Goal: Task Accomplishment & Management: Complete application form

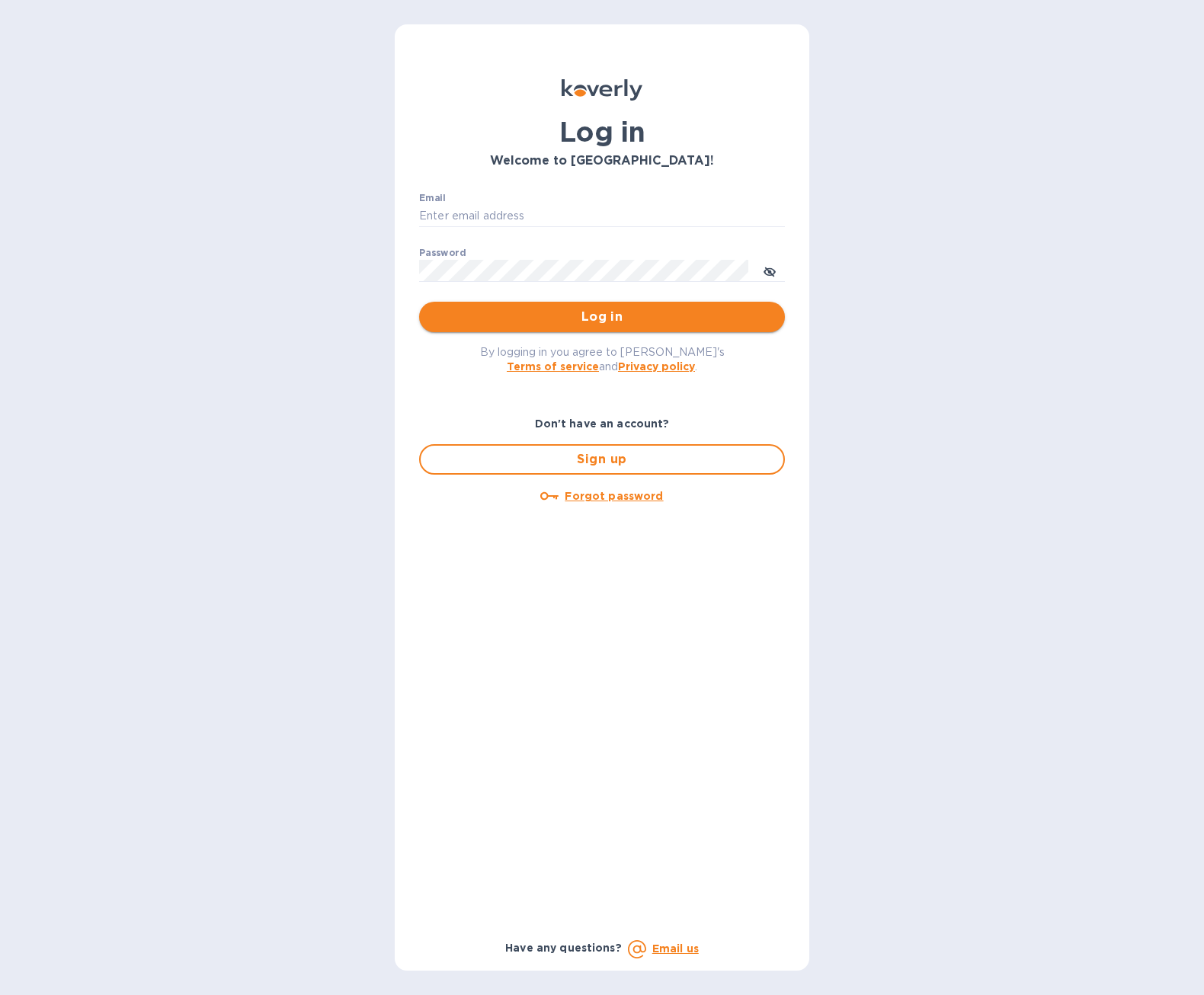
type input "[EMAIL_ADDRESS][DOMAIN_NAME]"
click at [589, 330] on button "Log in" at bounding box center [602, 317] width 366 height 31
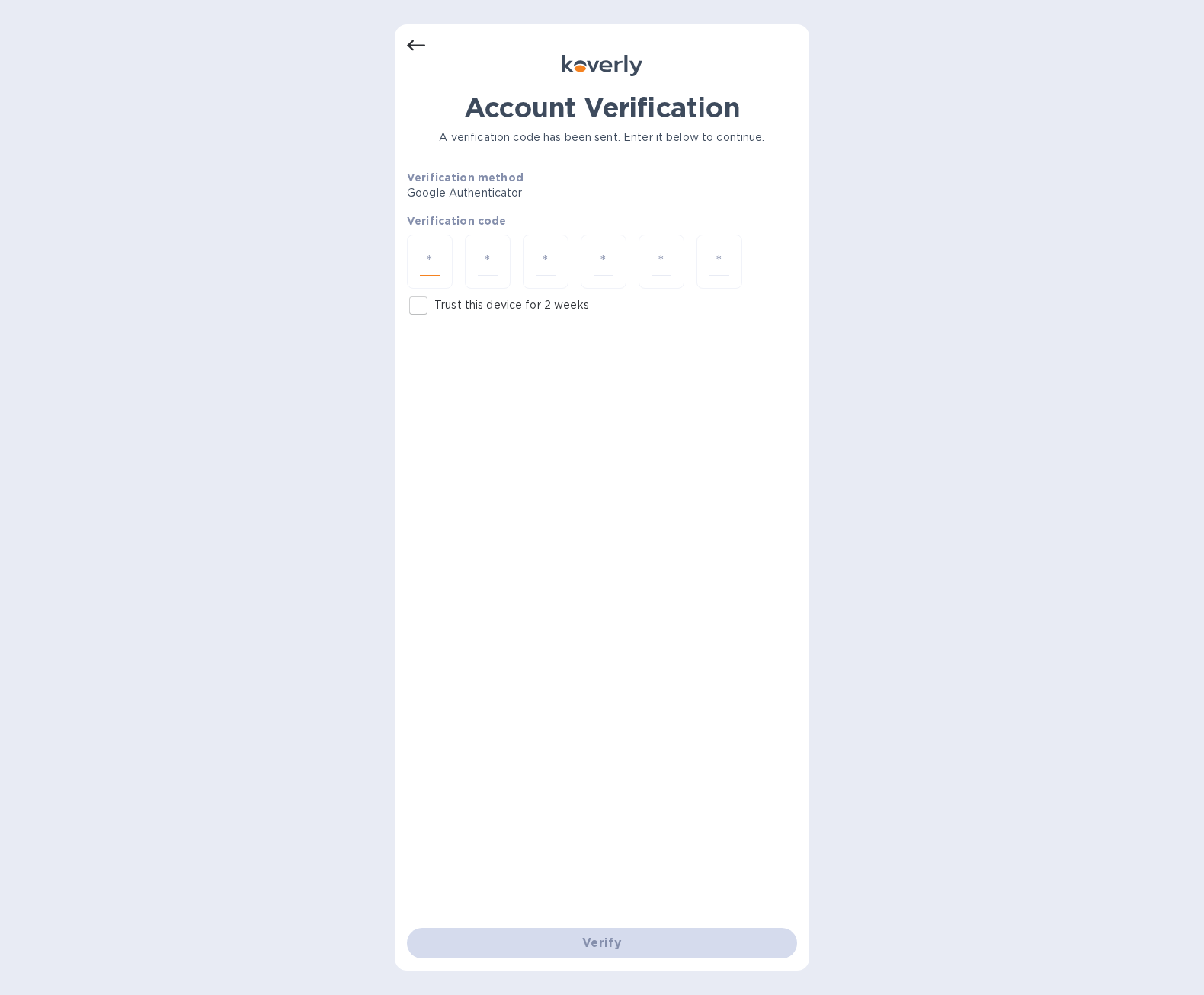
click at [438, 262] on input "number" at bounding box center [429, 261] width 19 height 28
type input "4"
type input "5"
type input "9"
type input "6"
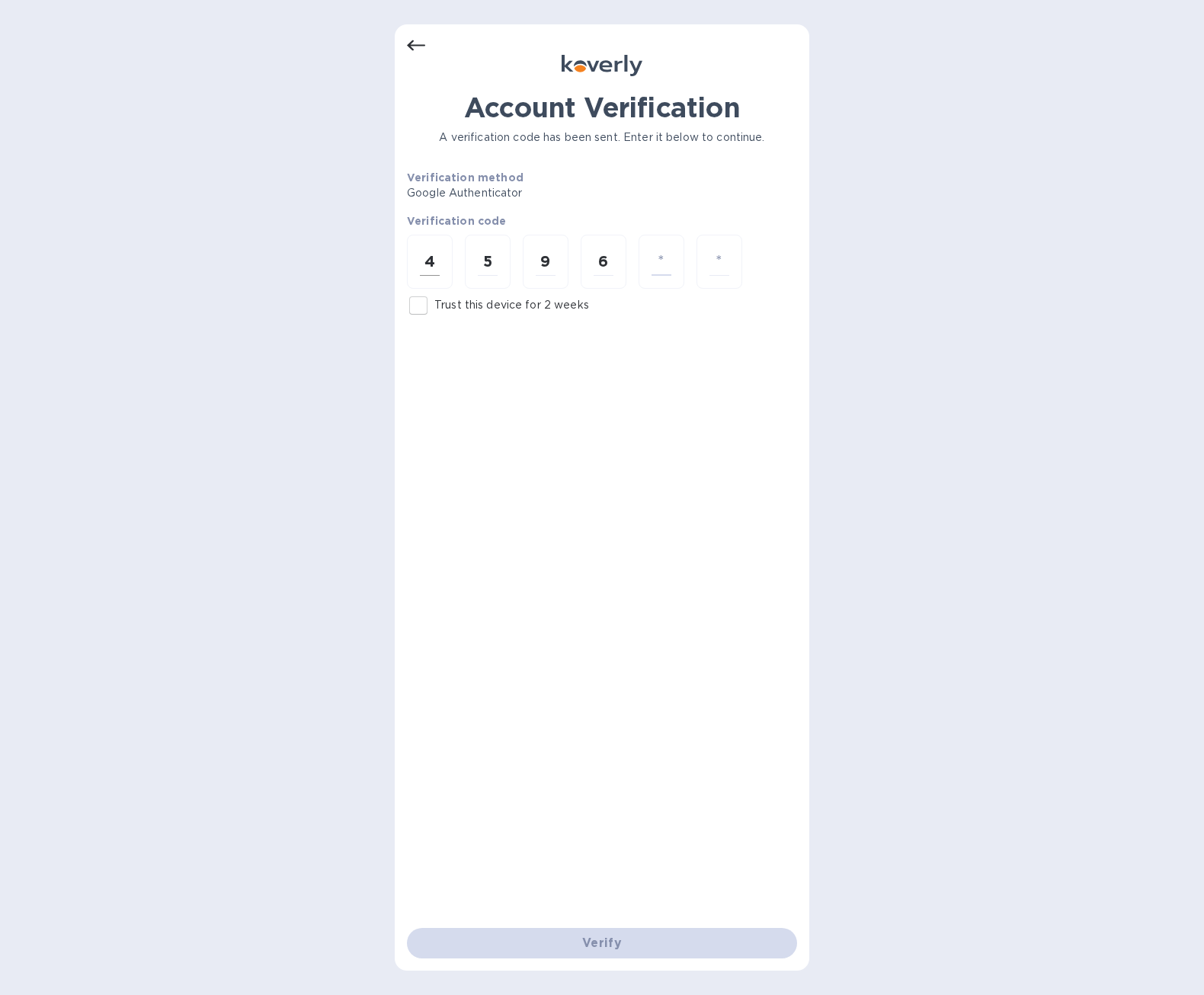
type input "8"
type input "9"
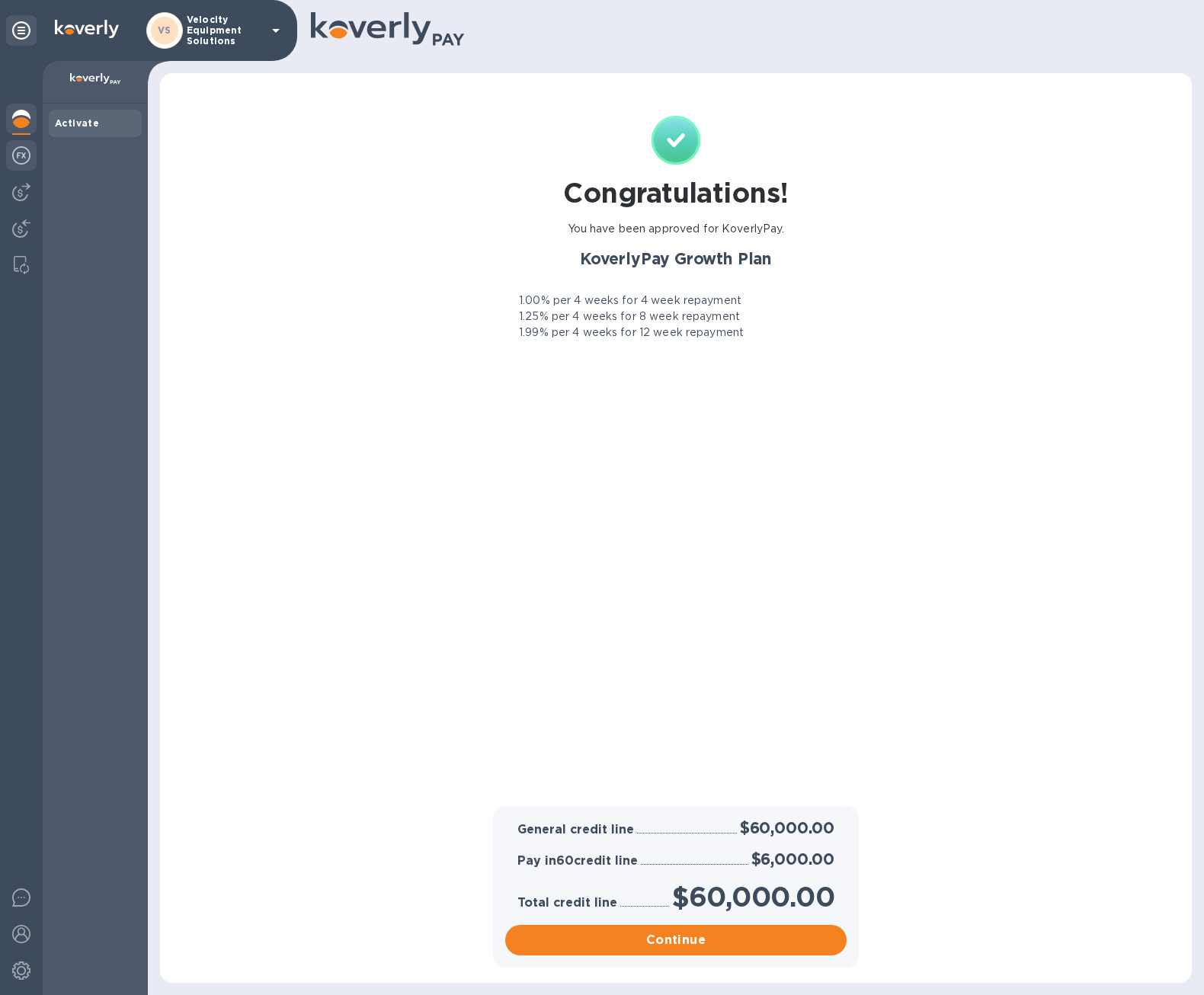
click at [19, 160] on img at bounding box center [21, 156] width 19 height 19
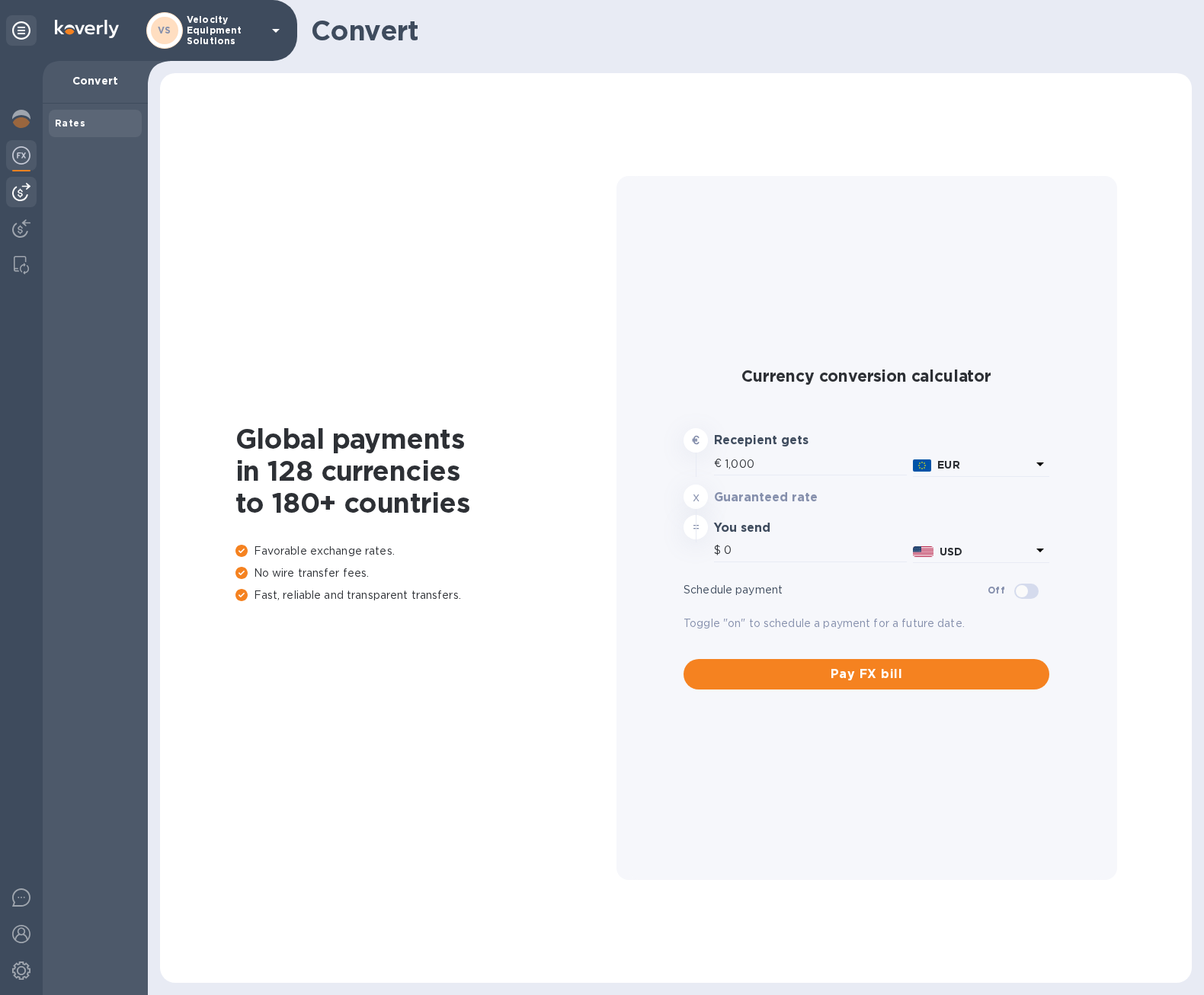
type input "1,162.29"
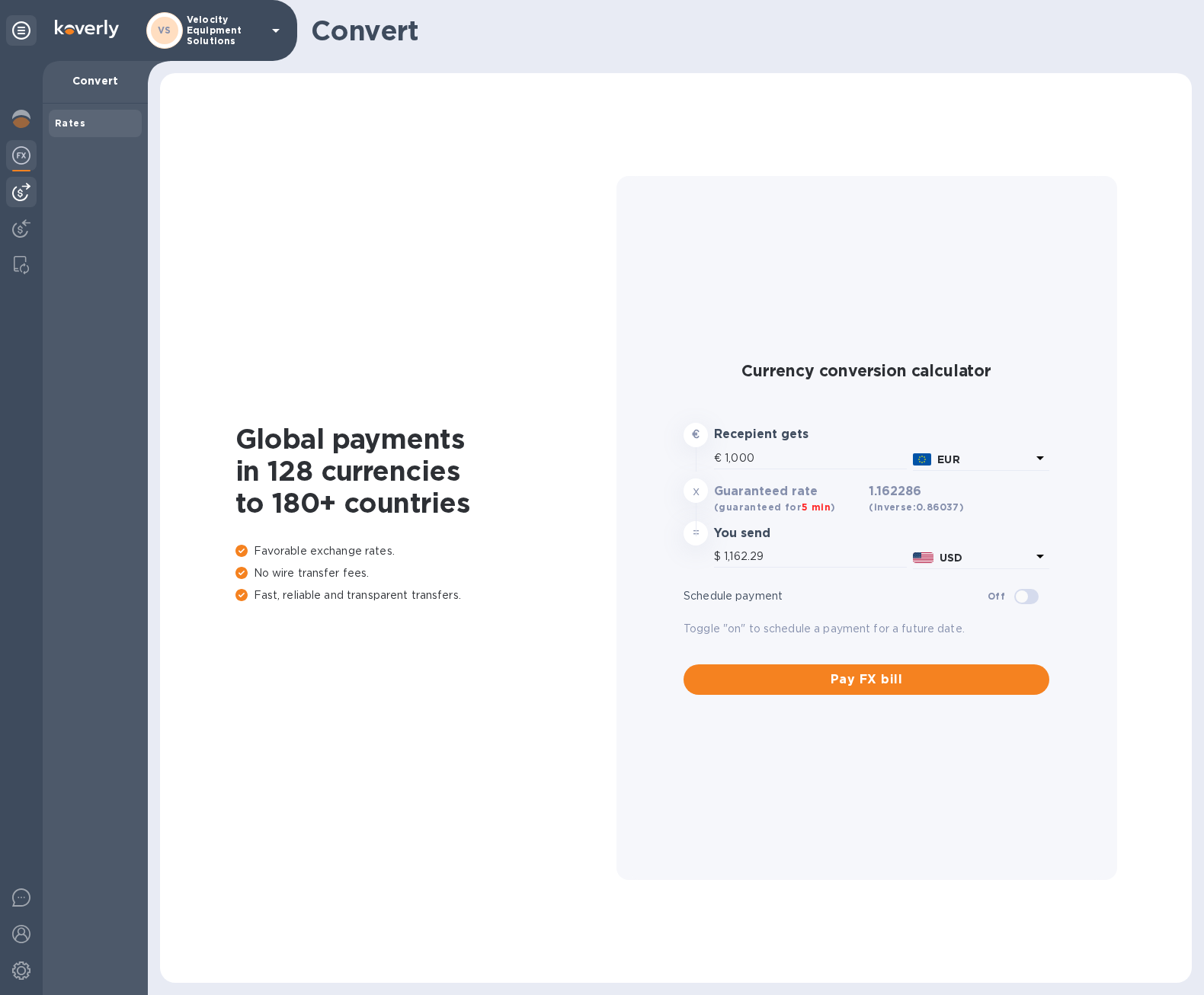
click at [15, 199] on img at bounding box center [21, 192] width 19 height 19
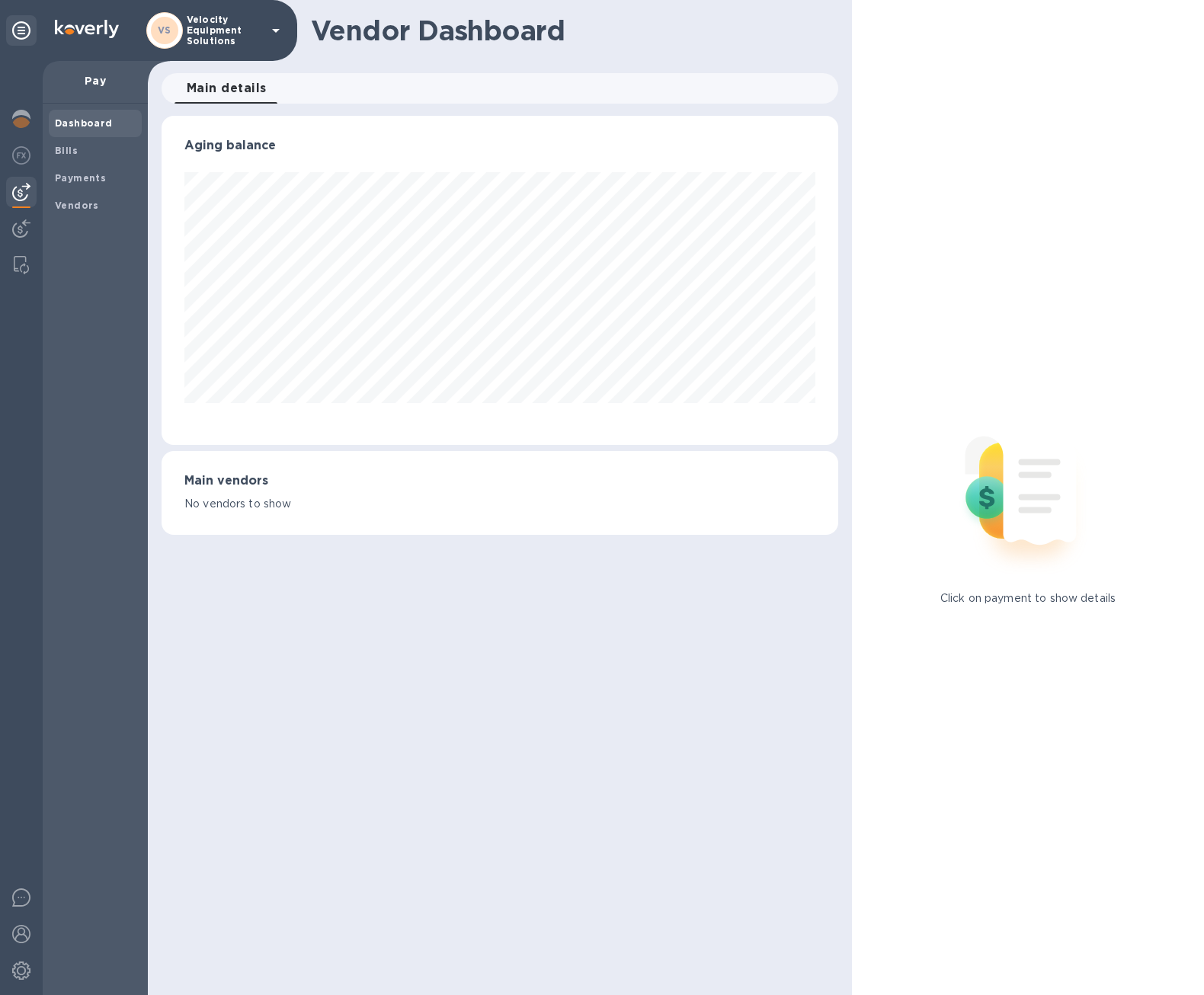
scroll to position [329, 677]
click at [18, 231] on img at bounding box center [21, 229] width 19 height 19
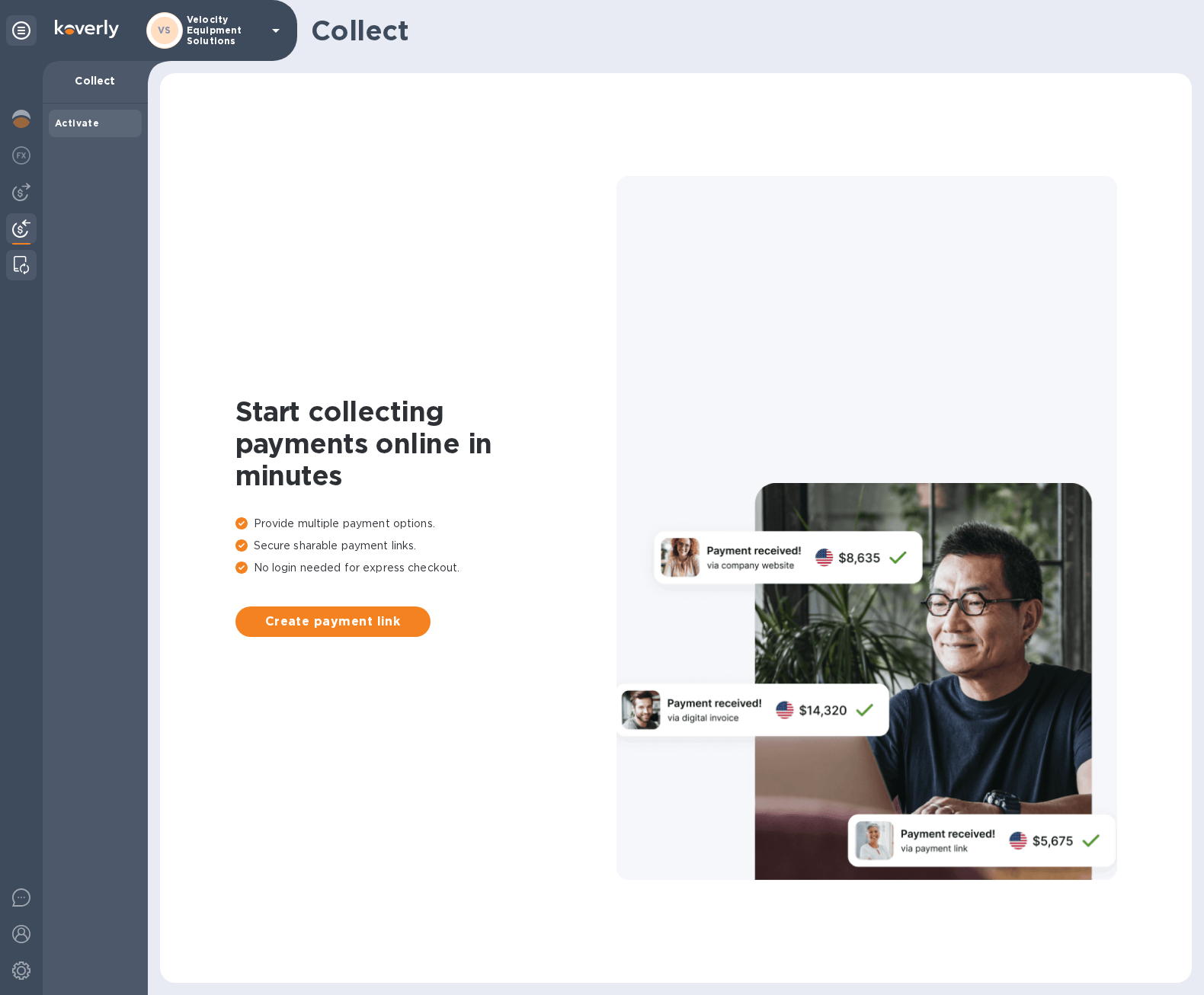
click at [20, 267] on img at bounding box center [21, 265] width 15 height 19
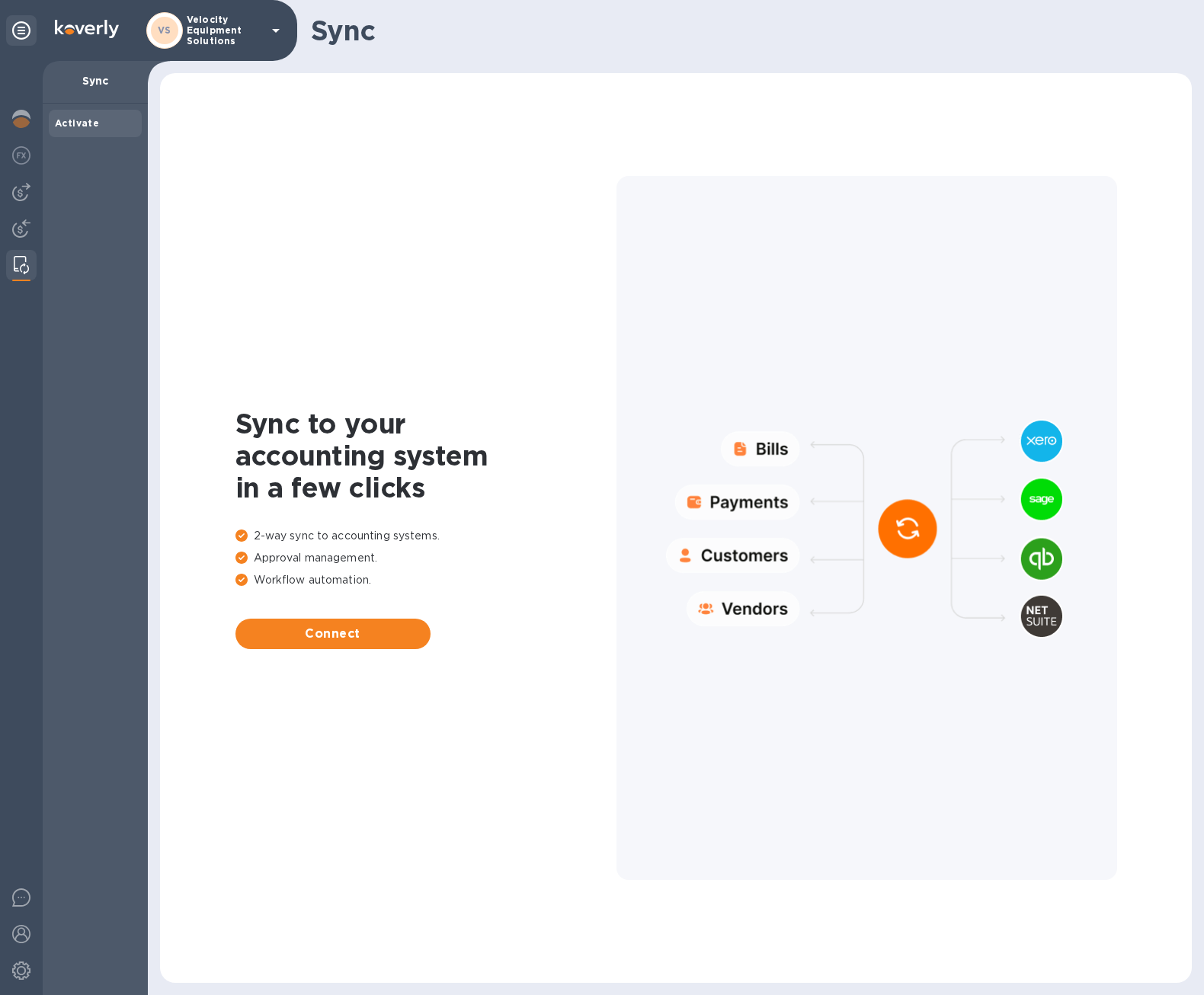
click at [83, 92] on div "Sync" at bounding box center [95, 82] width 105 height 43
click at [22, 224] on img at bounding box center [21, 229] width 19 height 19
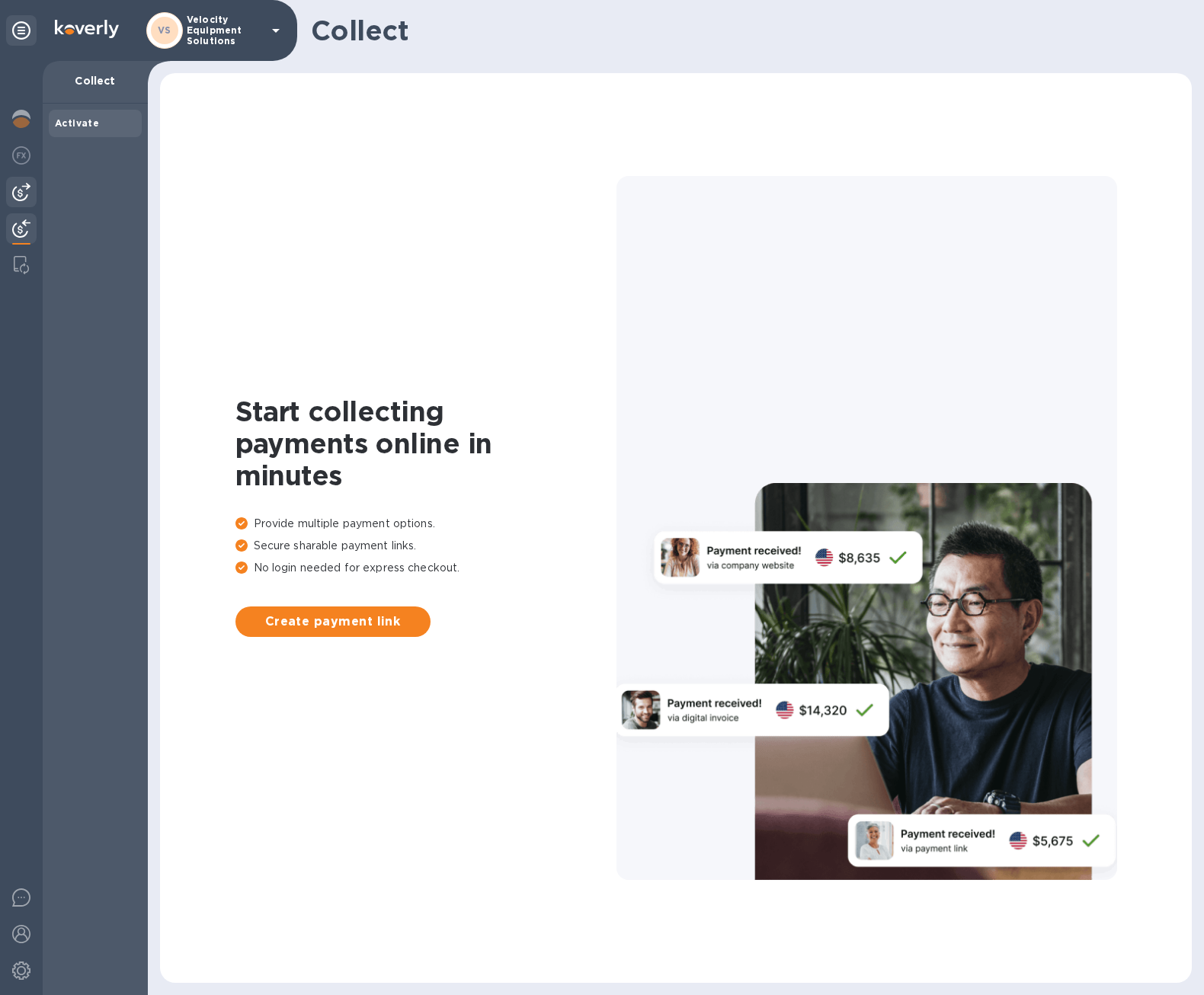
click at [19, 187] on img at bounding box center [21, 192] width 19 height 19
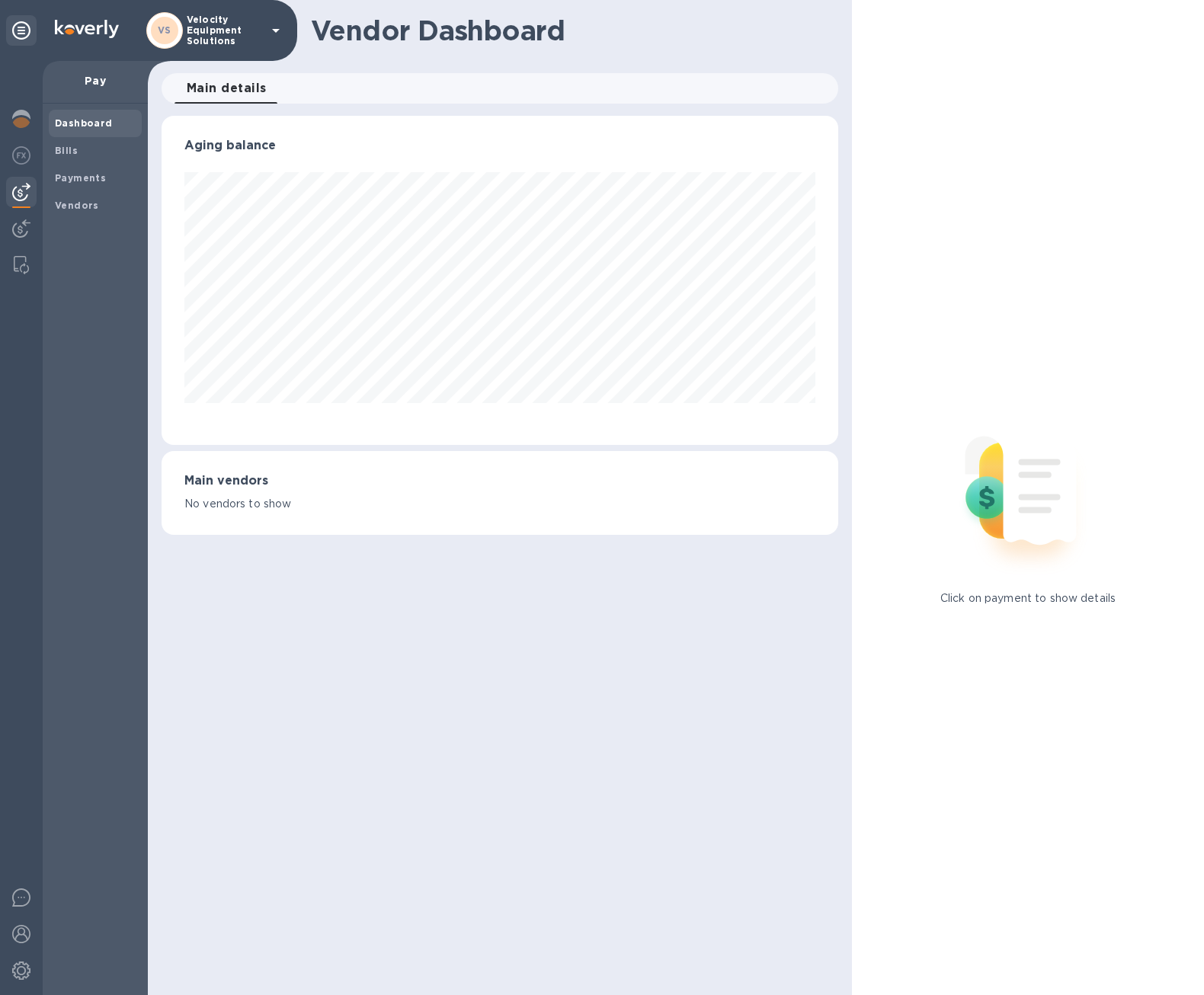
scroll to position [329, 677]
click at [19, 964] on img at bounding box center [21, 971] width 19 height 19
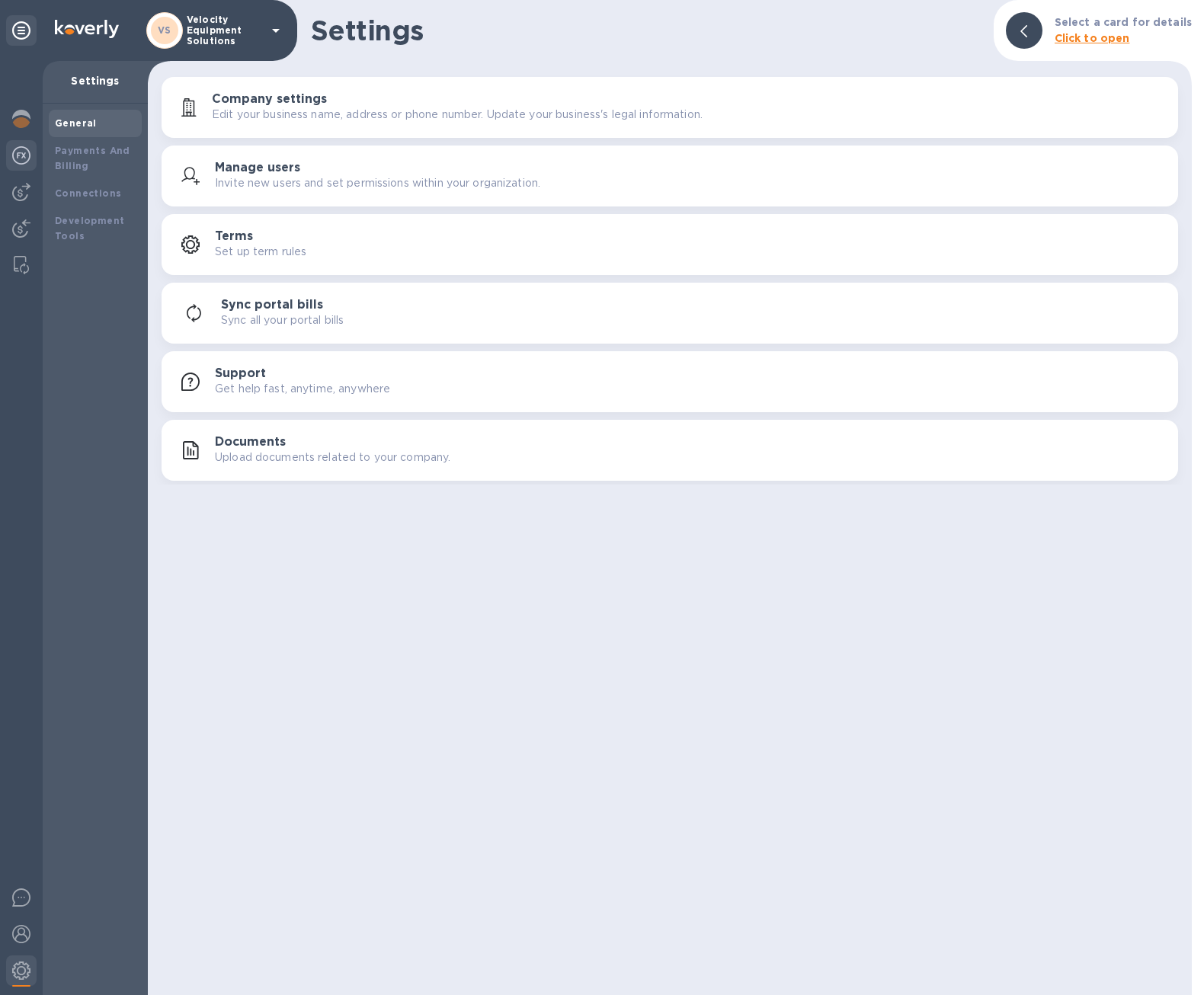
click at [7, 157] on div at bounding box center [21, 157] width 31 height 33
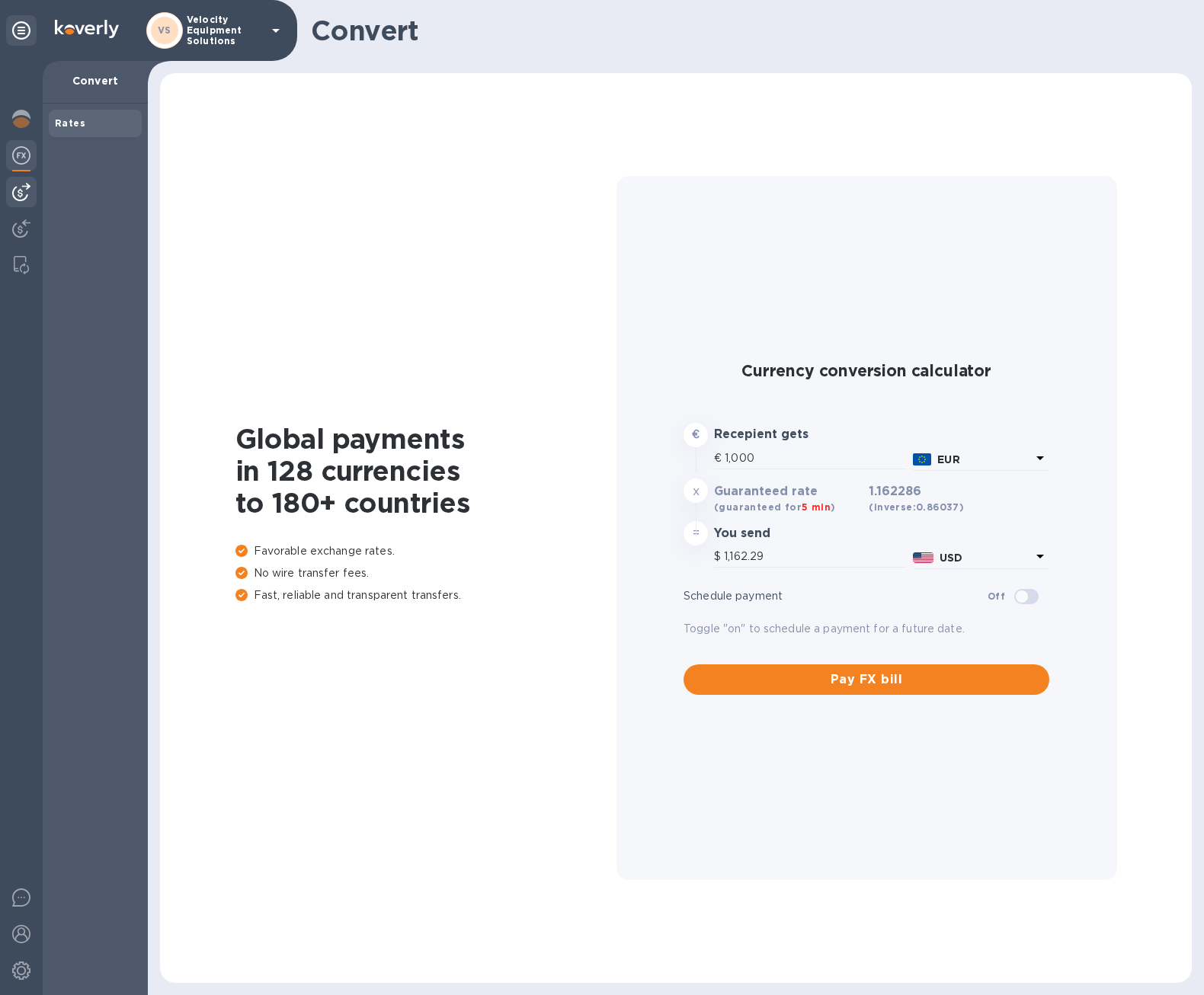
click at [24, 191] on img at bounding box center [21, 192] width 19 height 19
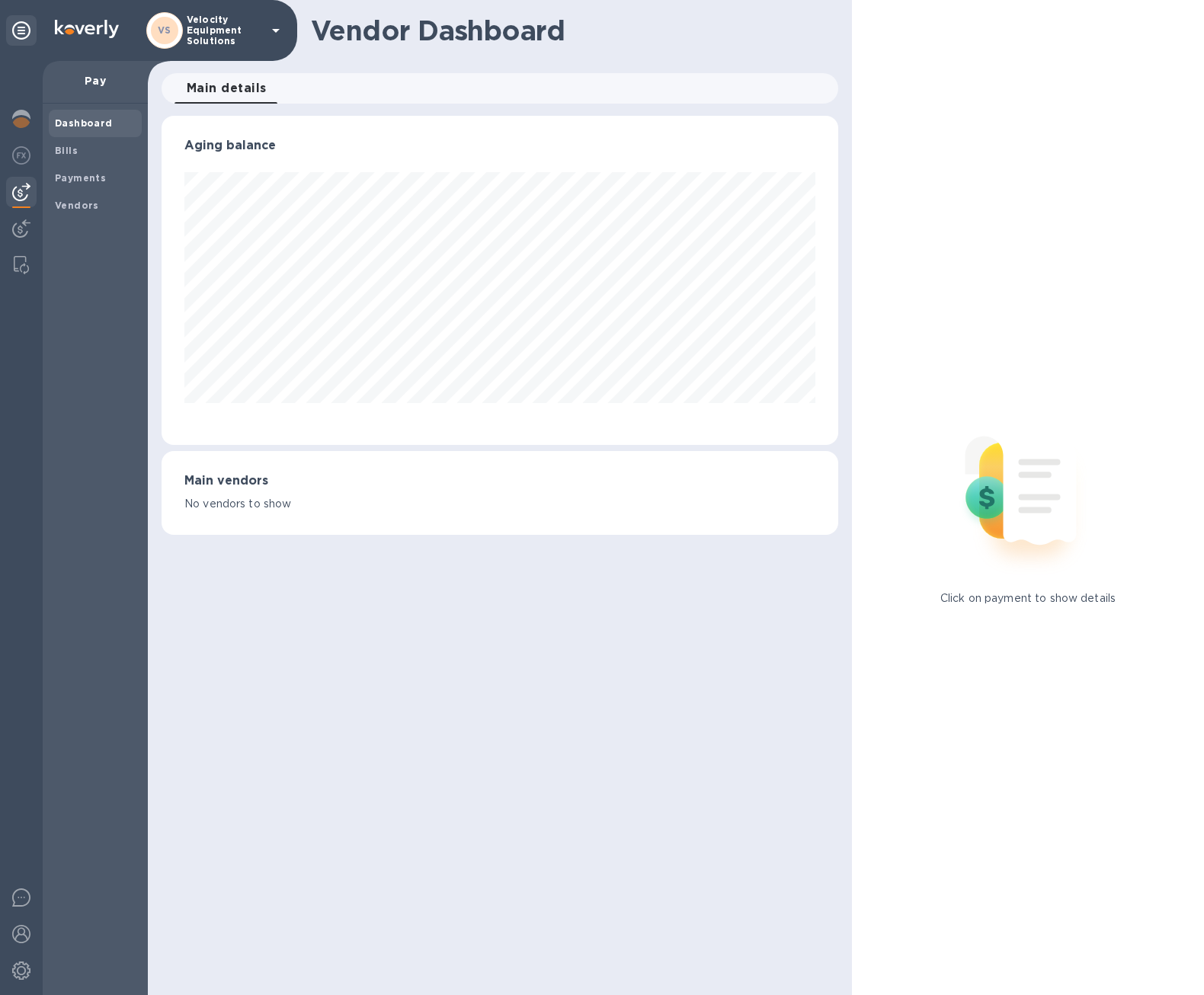
scroll to position [329, 677]
click at [28, 217] on div at bounding box center [21, 230] width 31 height 33
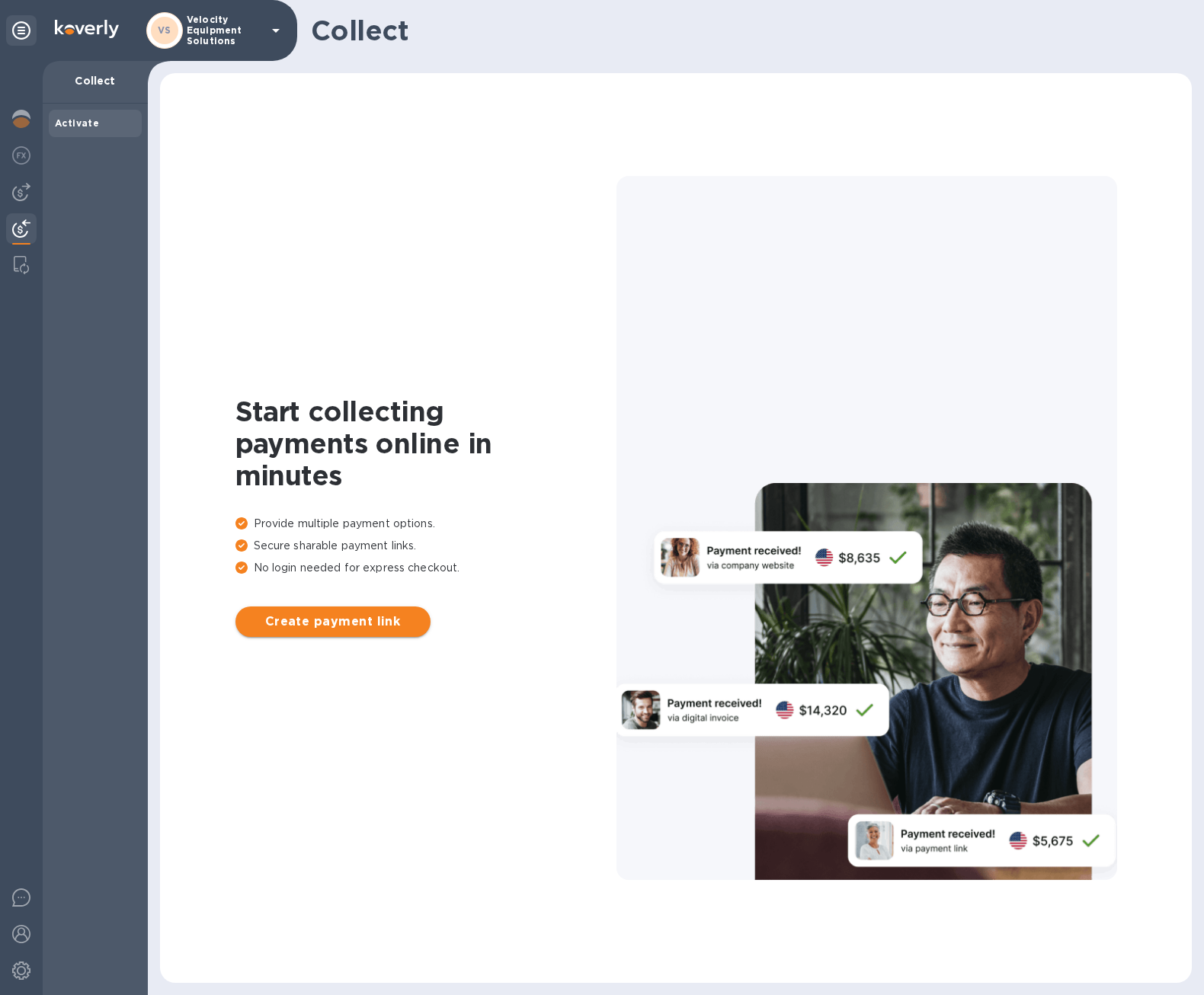
click at [375, 623] on span "Create payment link" at bounding box center [333, 622] width 171 height 19
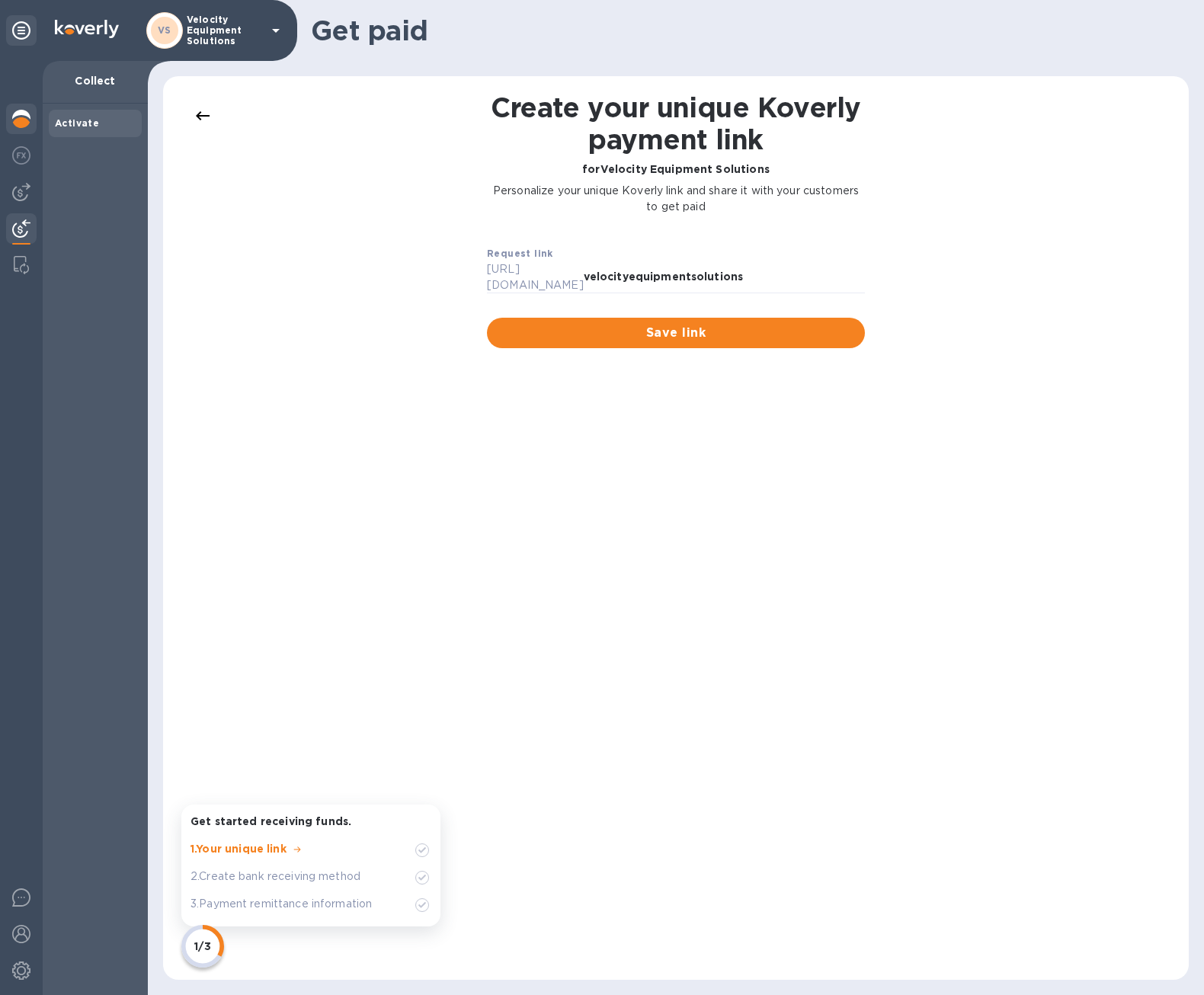
click at [18, 113] on img at bounding box center [21, 119] width 19 height 19
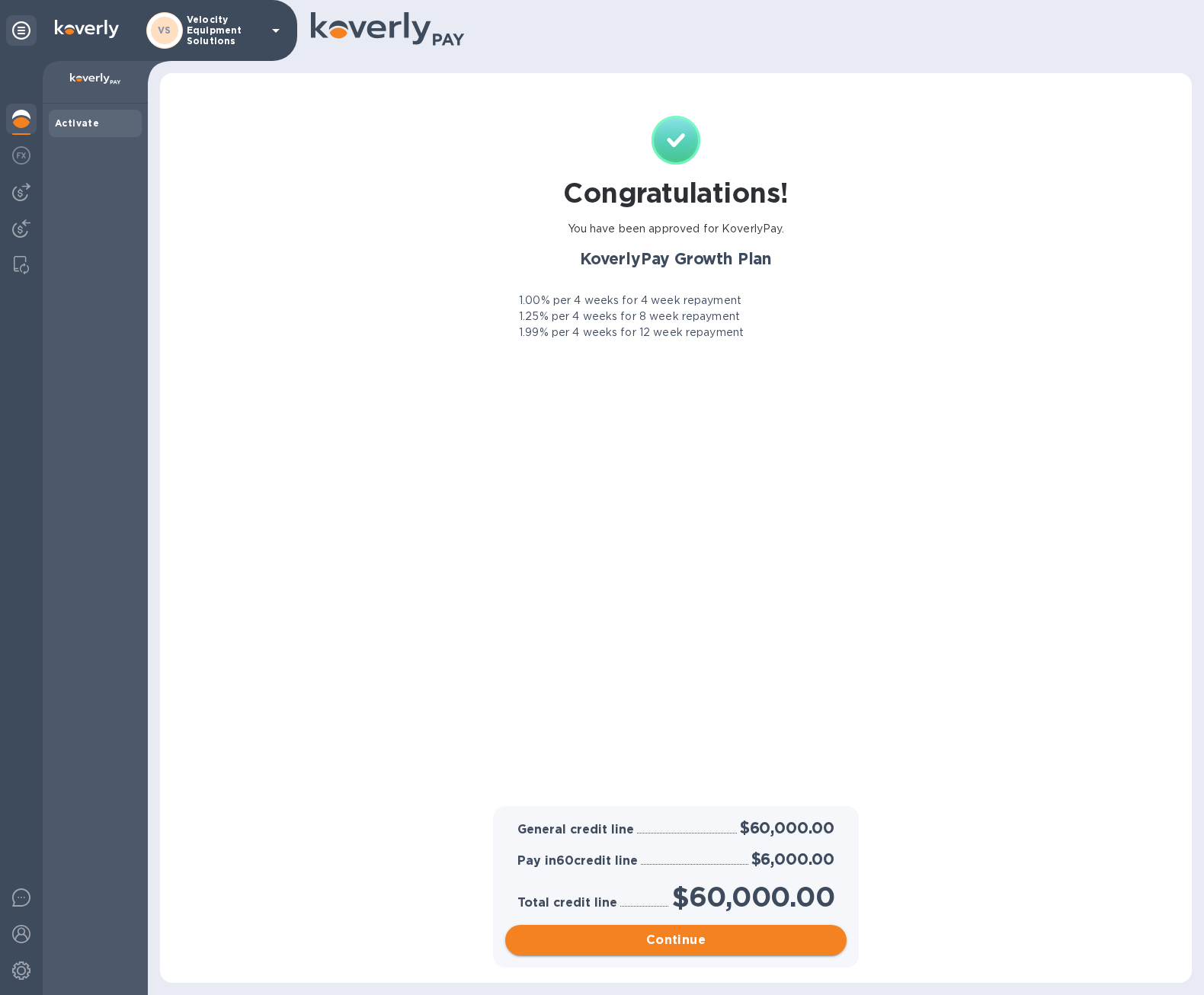
click at [652, 942] on span "Continue" at bounding box center [676, 940] width 317 height 19
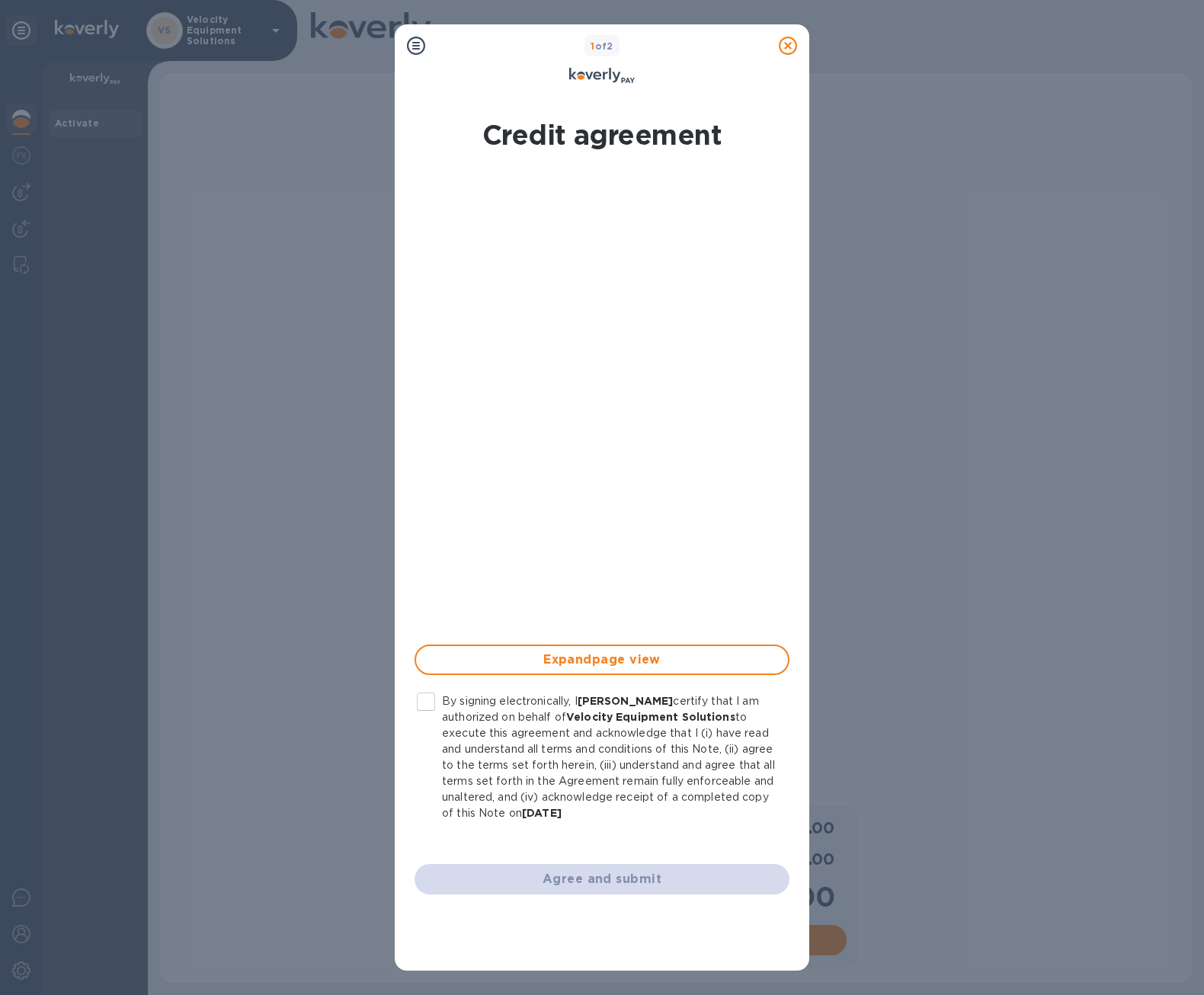
click at [431, 699] on input "By signing electronically, I [PERSON_NAME] certify that I am authorized on beha…" at bounding box center [425, 701] width 32 height 32
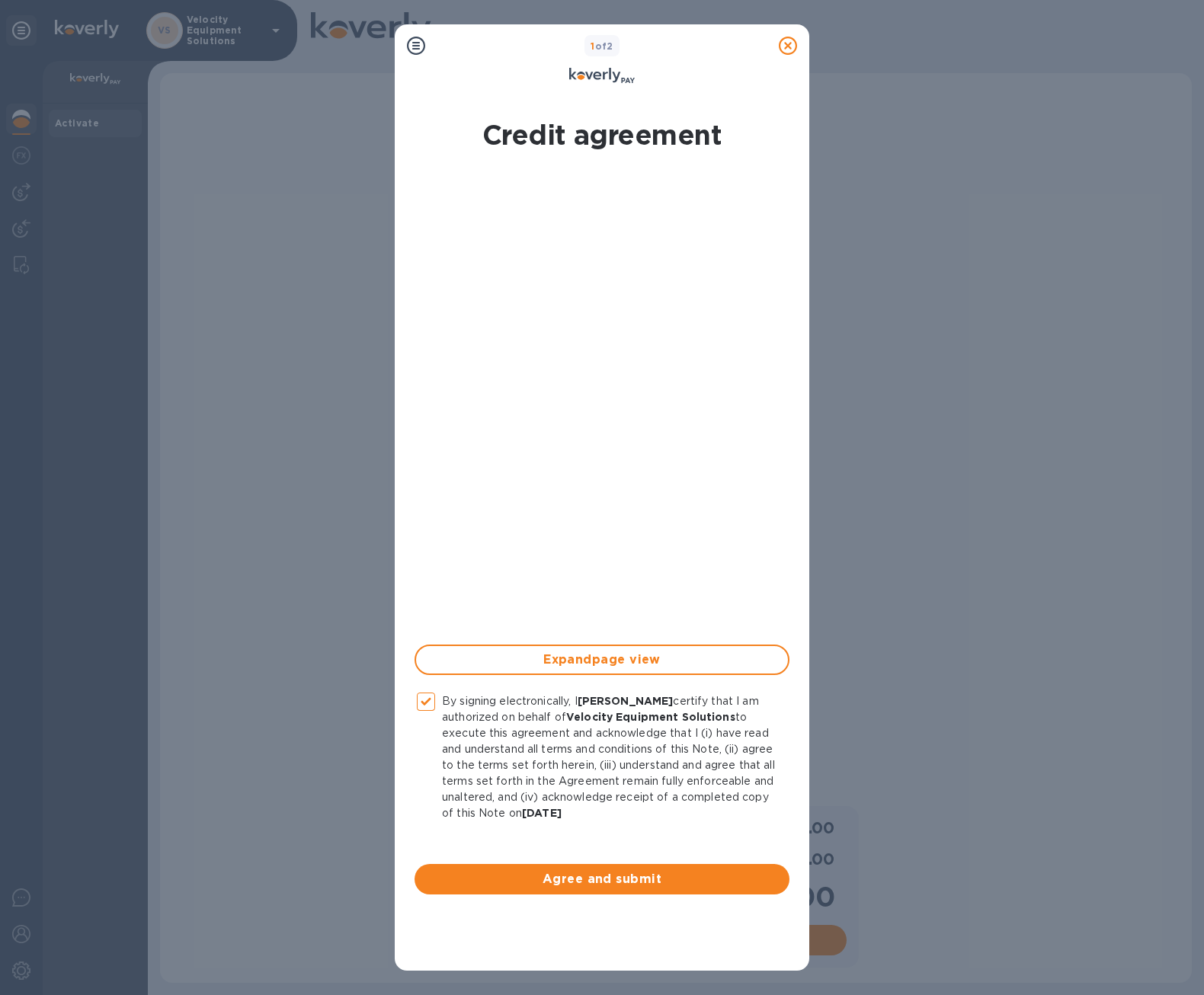
click at [601, 881] on span "Agree and submit" at bounding box center [602, 879] width 350 height 19
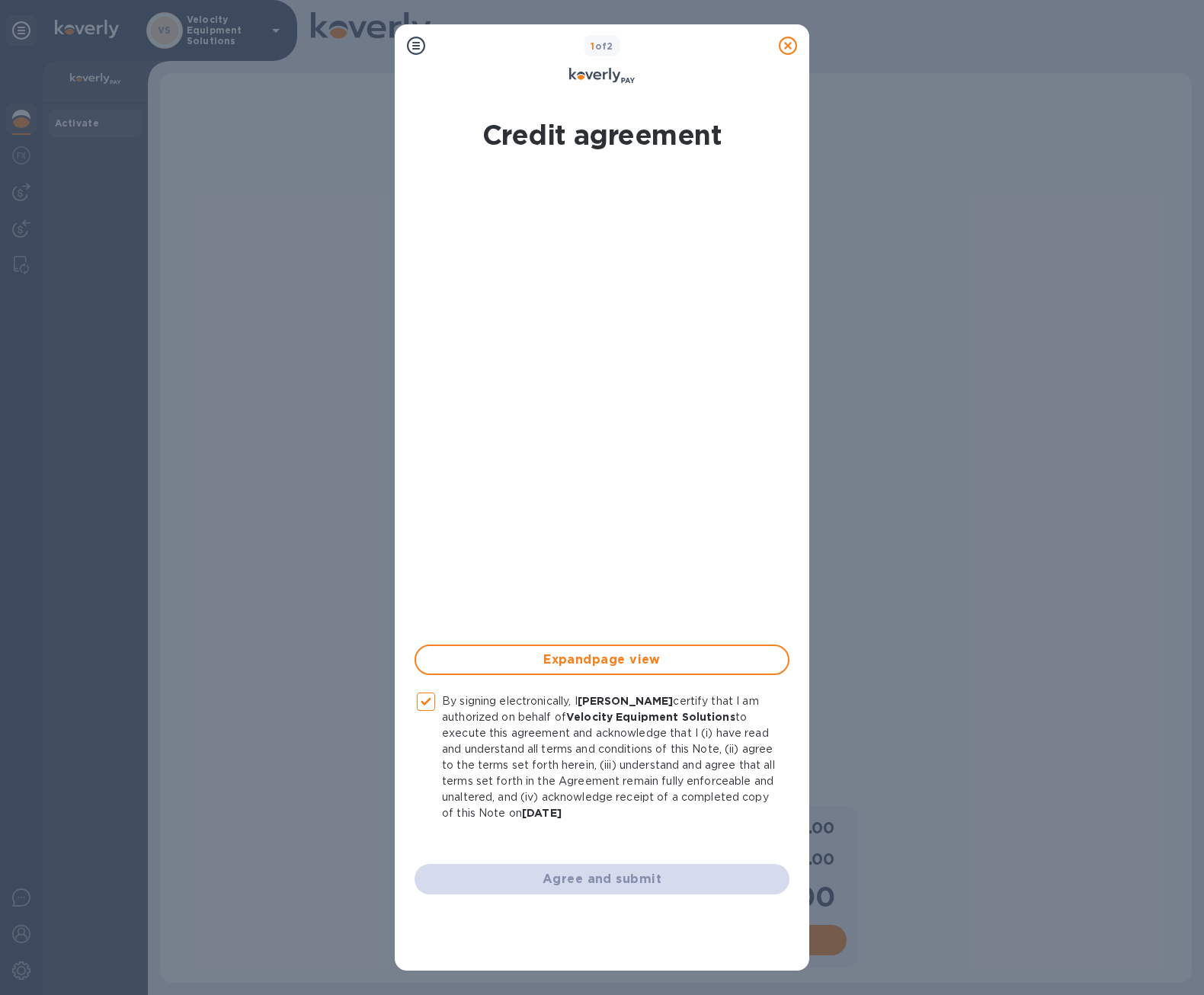
checkbox input "false"
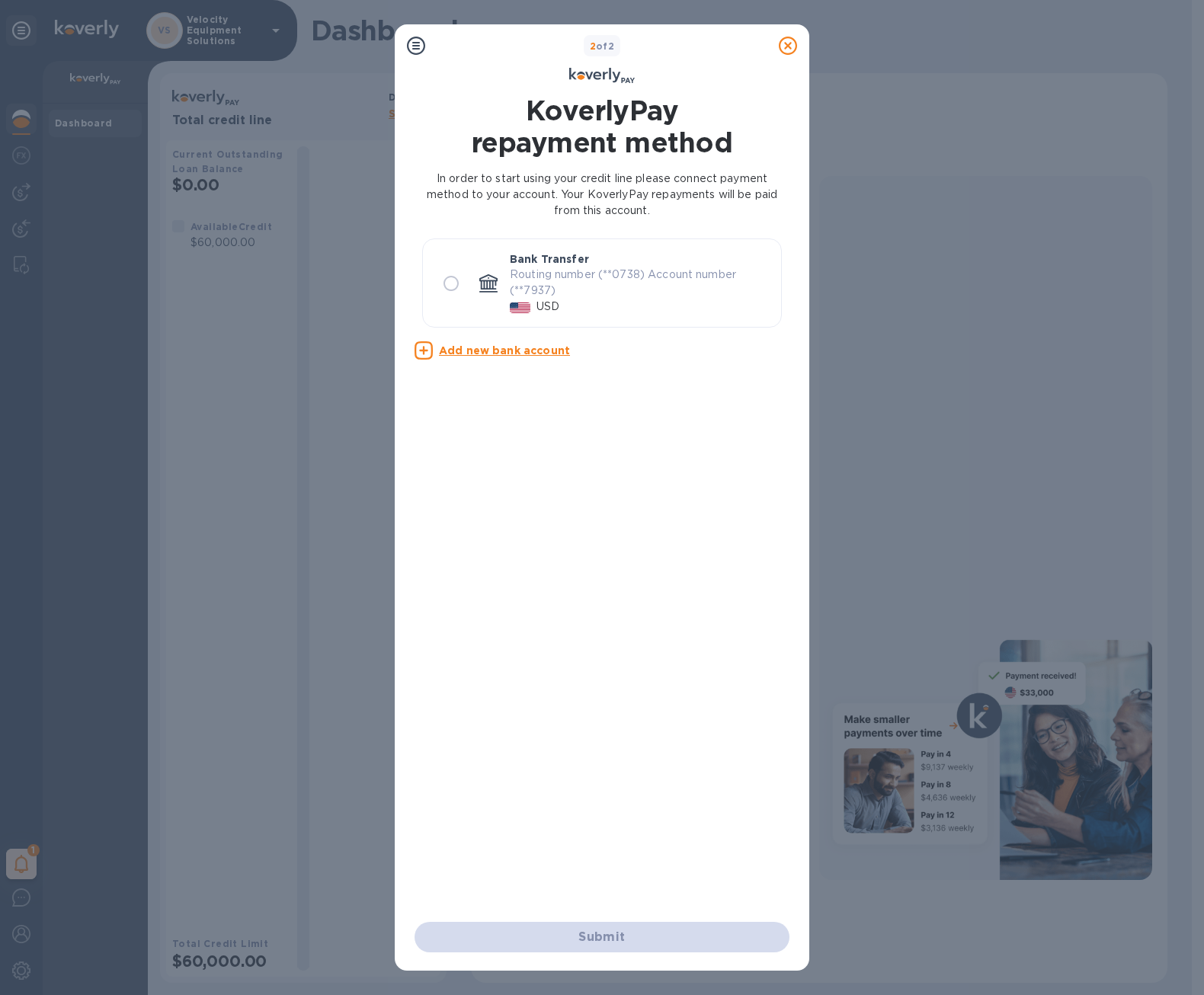
click at [795, 47] on icon at bounding box center [788, 45] width 19 height 19
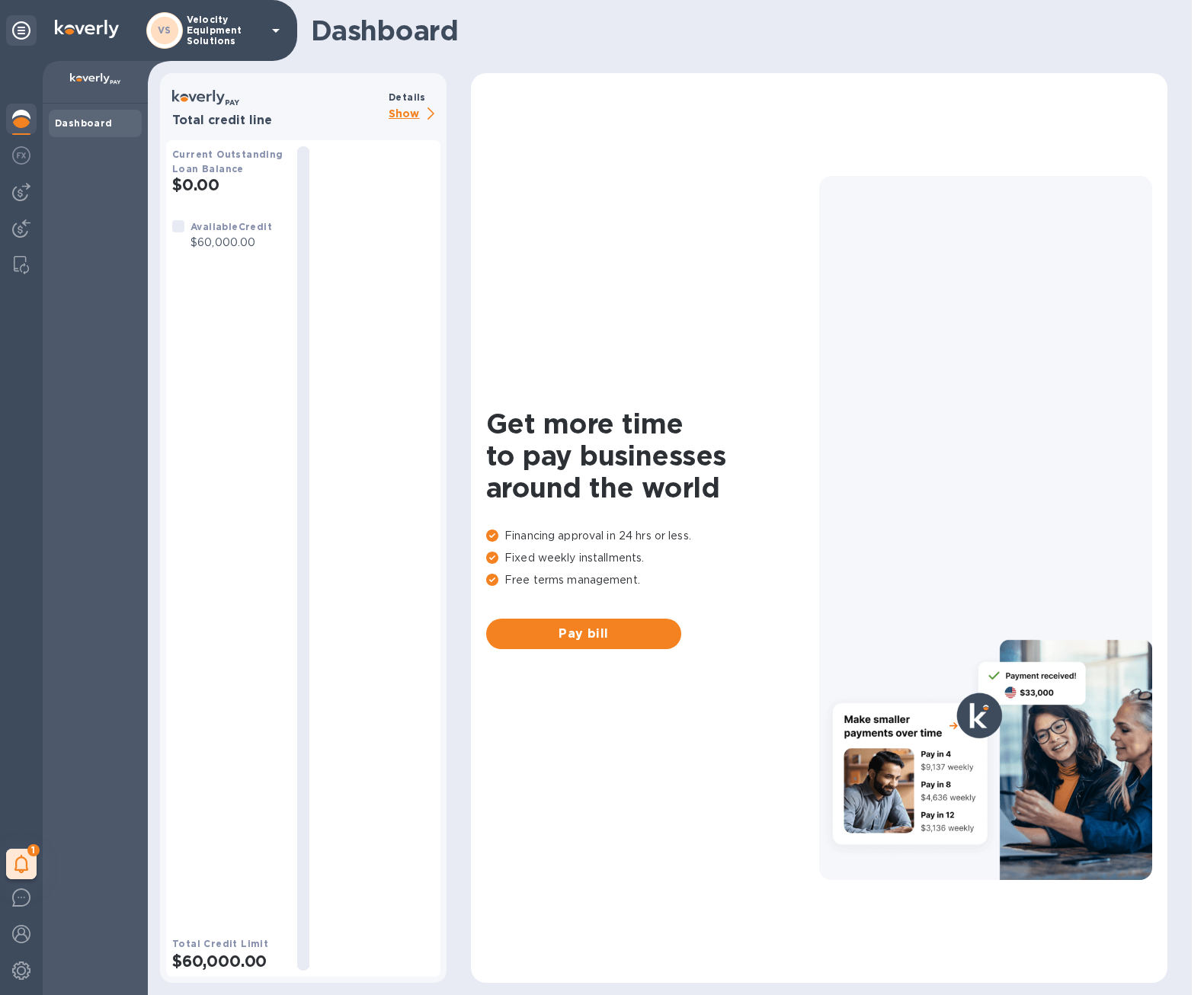
click at [184, 520] on div "Available Credit $60,000.00" at bounding box center [229, 565] width 113 height 693
click at [17, 863] on icon at bounding box center [22, 864] width 15 height 19
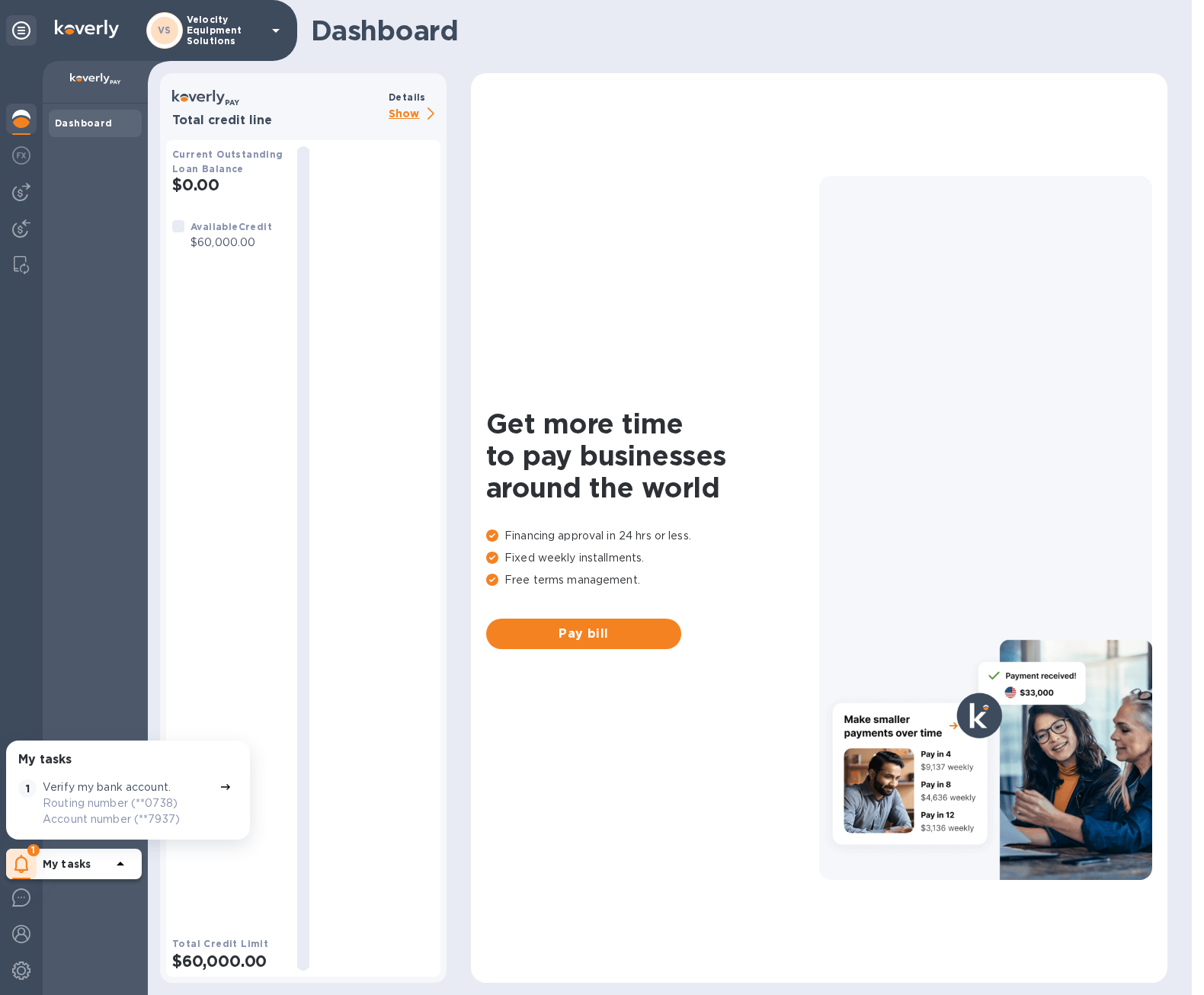
click at [111, 796] on p "Routing number (**0738) Account number (**7937)" at bounding box center [128, 812] width 171 height 32
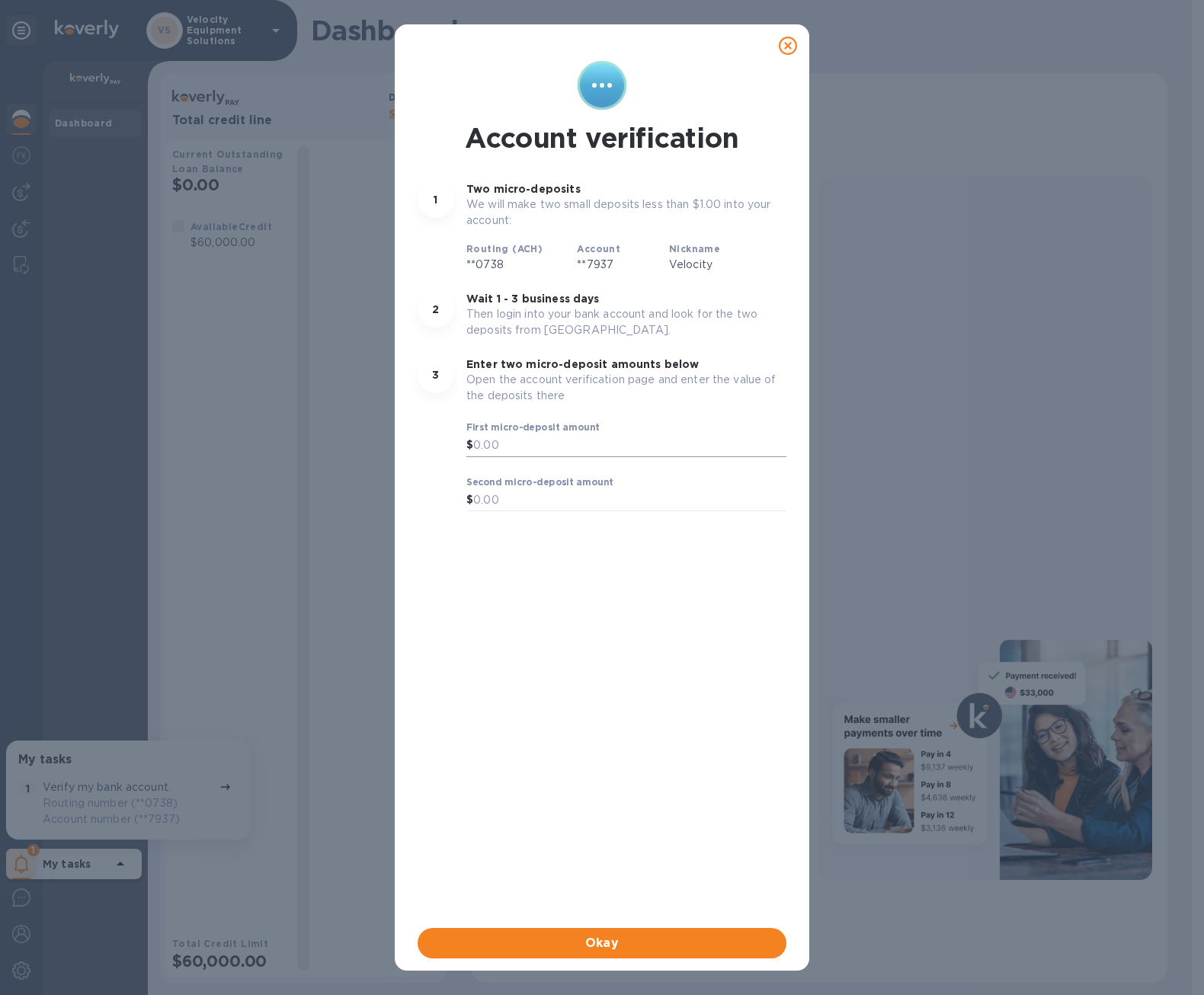
click at [519, 450] on input "text" at bounding box center [630, 446] width 313 height 23
type input "0.98"
click at [541, 492] on input "text" at bounding box center [630, 500] width 313 height 23
type input "0.83"
click at [551, 626] on div "Account verification 1 Two micro-deposits We will make two small deposits less …" at bounding box center [602, 491] width 375 height 867
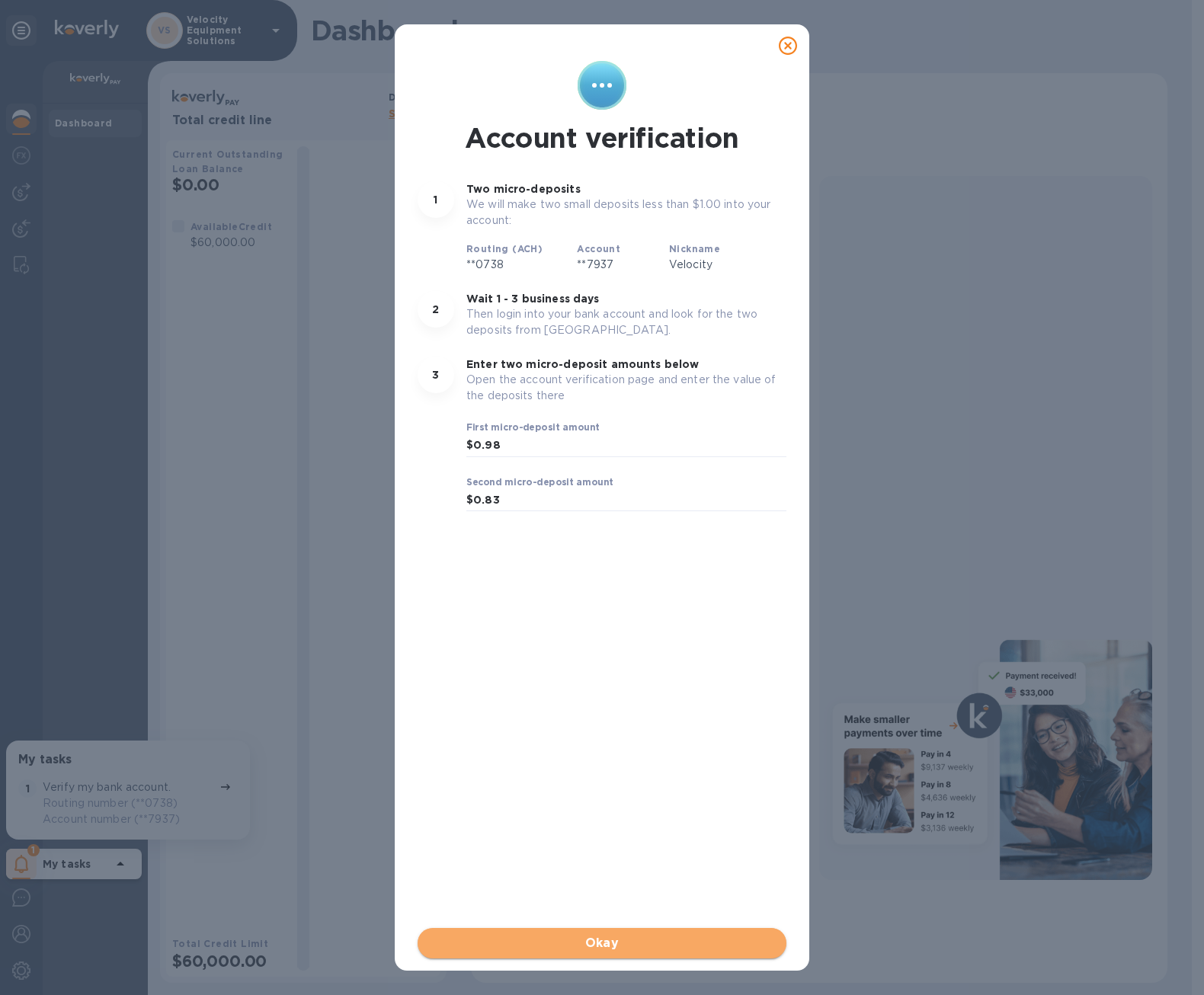
click at [609, 941] on span "Okay" at bounding box center [602, 943] width 345 height 19
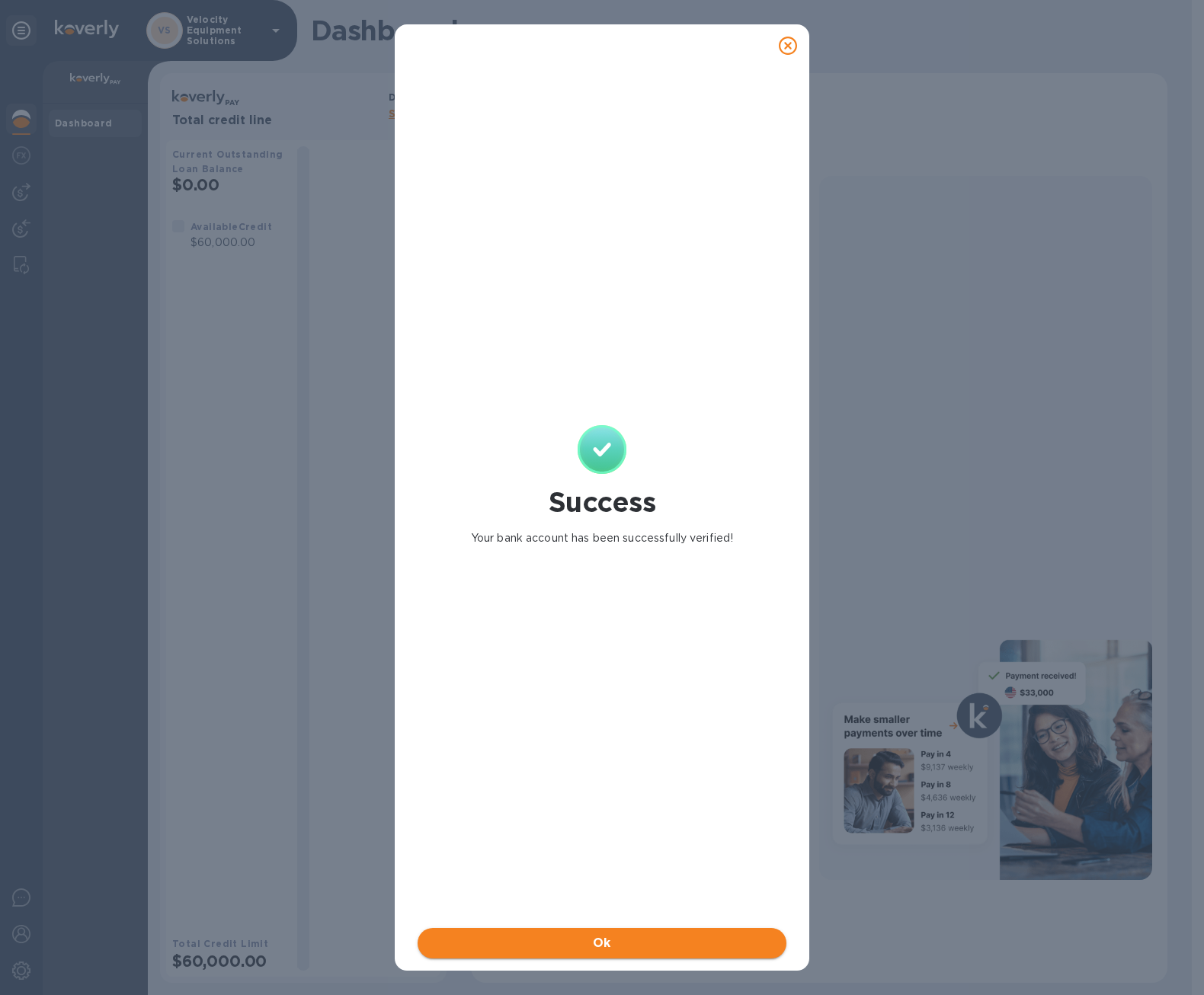
click at [589, 933] on button "Ok" at bounding box center [602, 943] width 369 height 31
